Goal: Submit feedback/report problem: Submit feedback/report problem

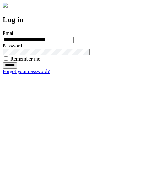
click at [17, 69] on input "******" at bounding box center [10, 65] width 15 height 6
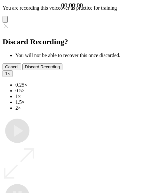
type input "**********"
